Goal: Information Seeking & Learning: Learn about a topic

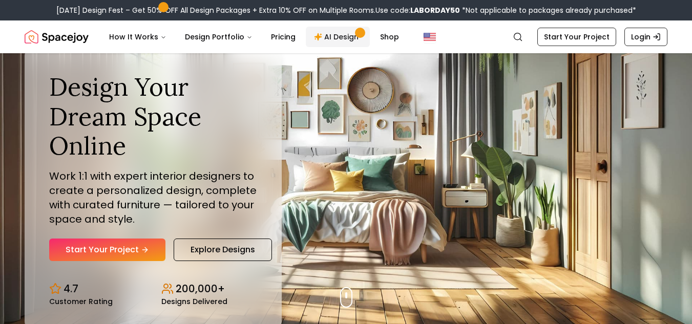
click at [336, 39] on link "AI Design" at bounding box center [338, 37] width 64 height 20
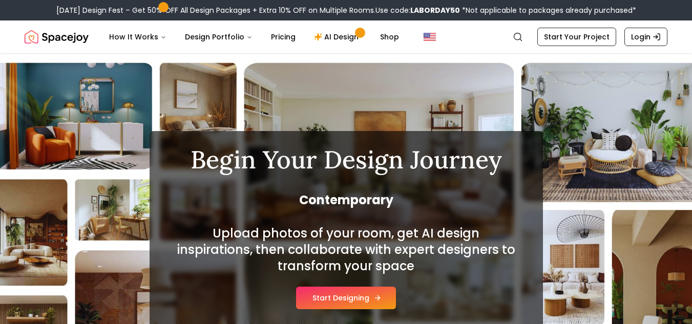
click at [351, 300] on button "Start Designing" at bounding box center [346, 298] width 100 height 23
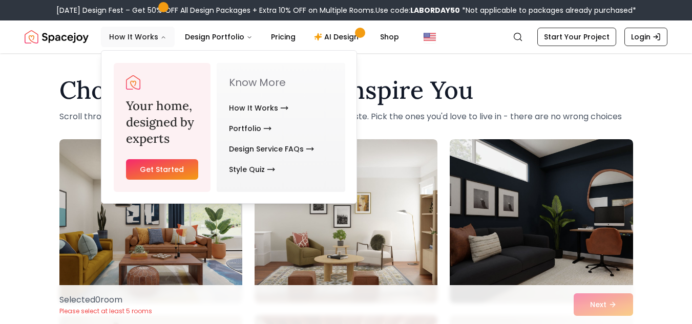
click at [138, 40] on button "How It Works" at bounding box center [138, 37] width 74 height 20
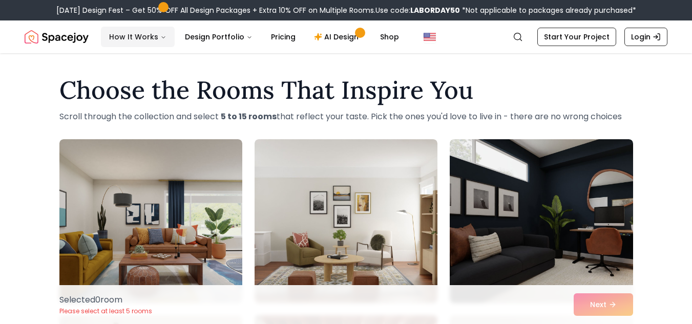
click at [138, 40] on button "How It Works" at bounding box center [138, 37] width 74 height 20
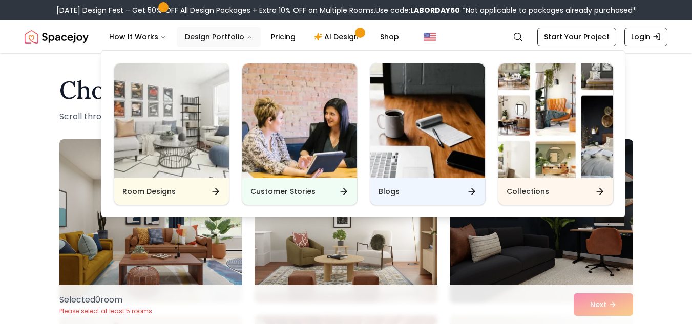
click at [202, 31] on button "Design Portfolio" at bounding box center [219, 37] width 84 height 20
